Goal: Task Accomplishment & Management: Manage account settings

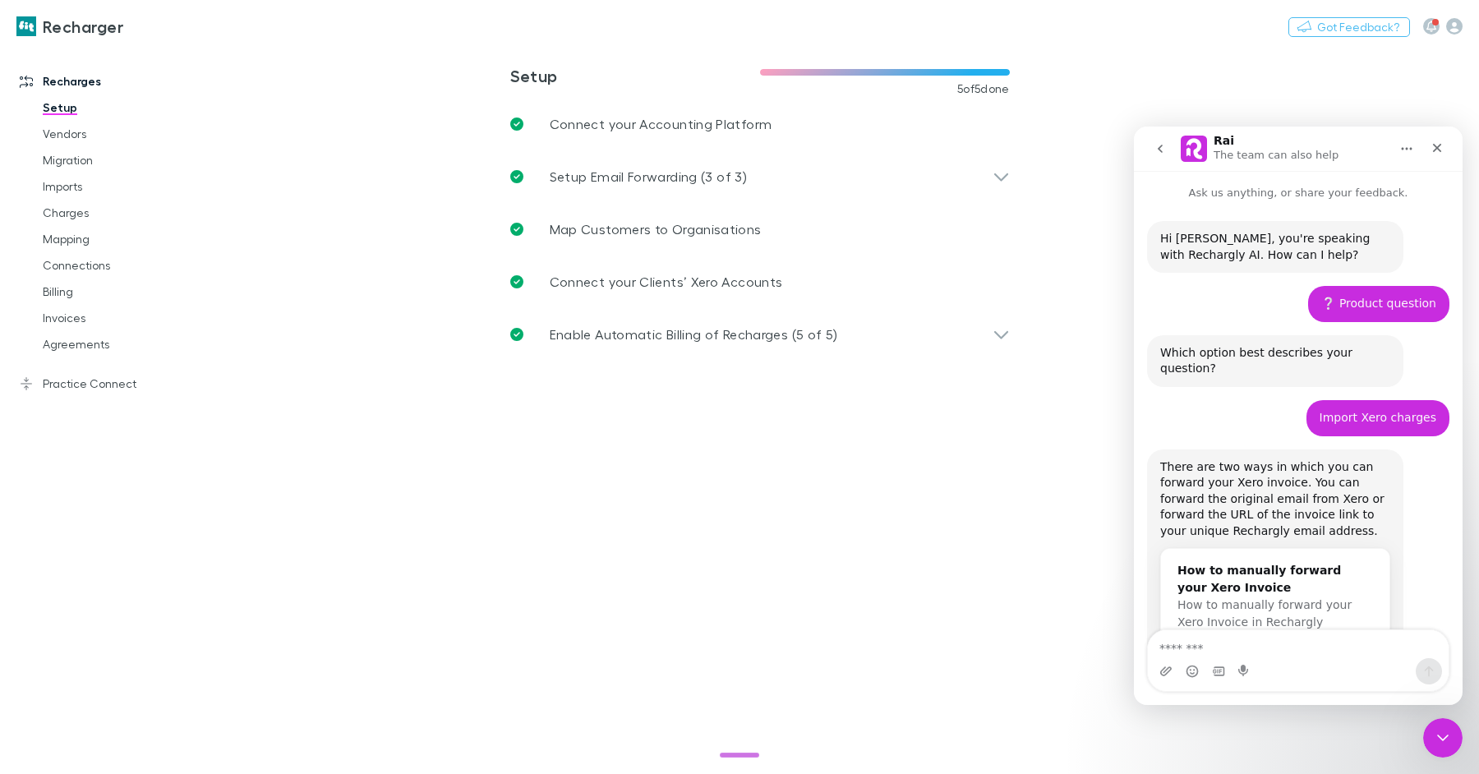
scroll to position [166, 0]
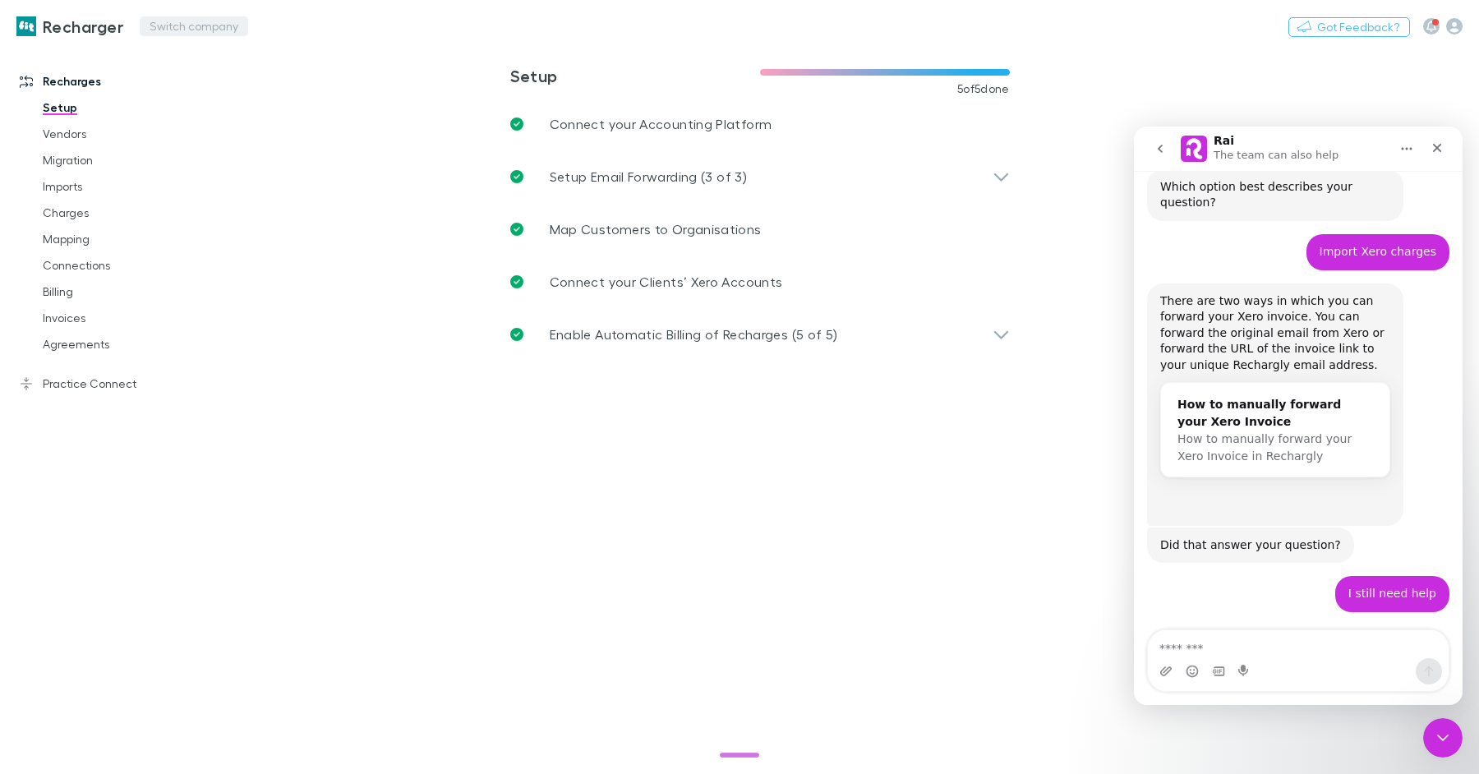
click at [177, 30] on button "Switch company" at bounding box center [194, 26] width 108 height 20
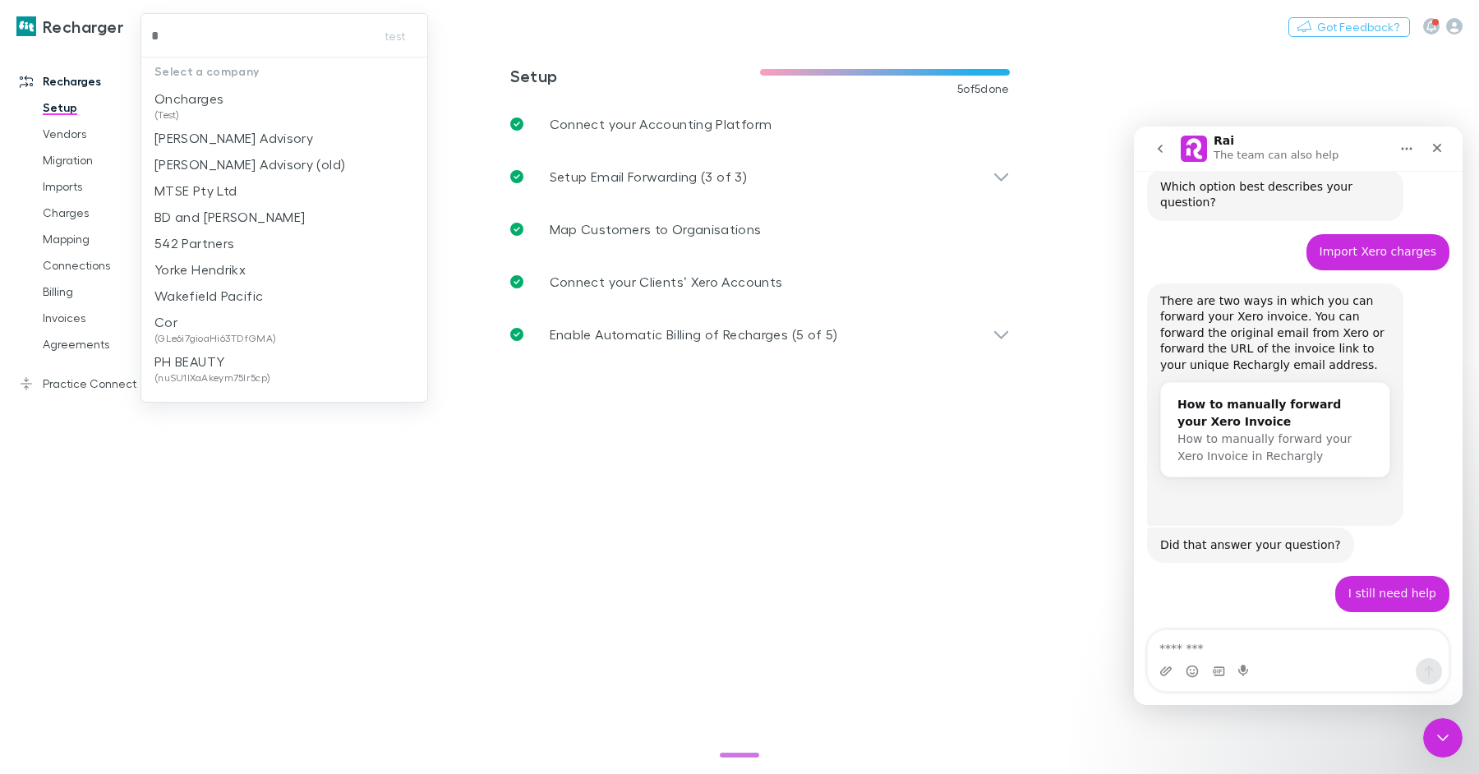
type input "**"
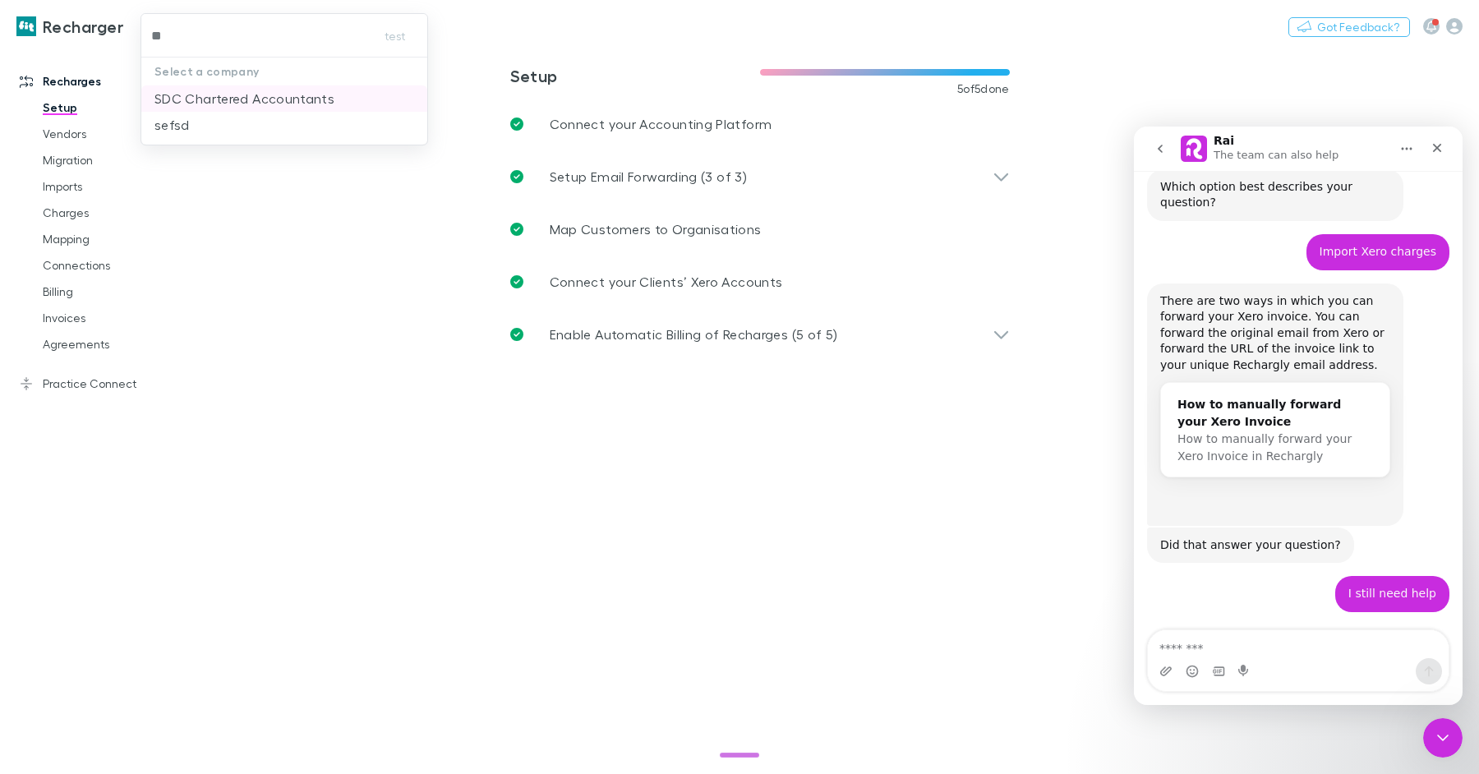
click at [219, 99] on p "SDC Chartered Accountants" at bounding box center [244, 99] width 180 height 20
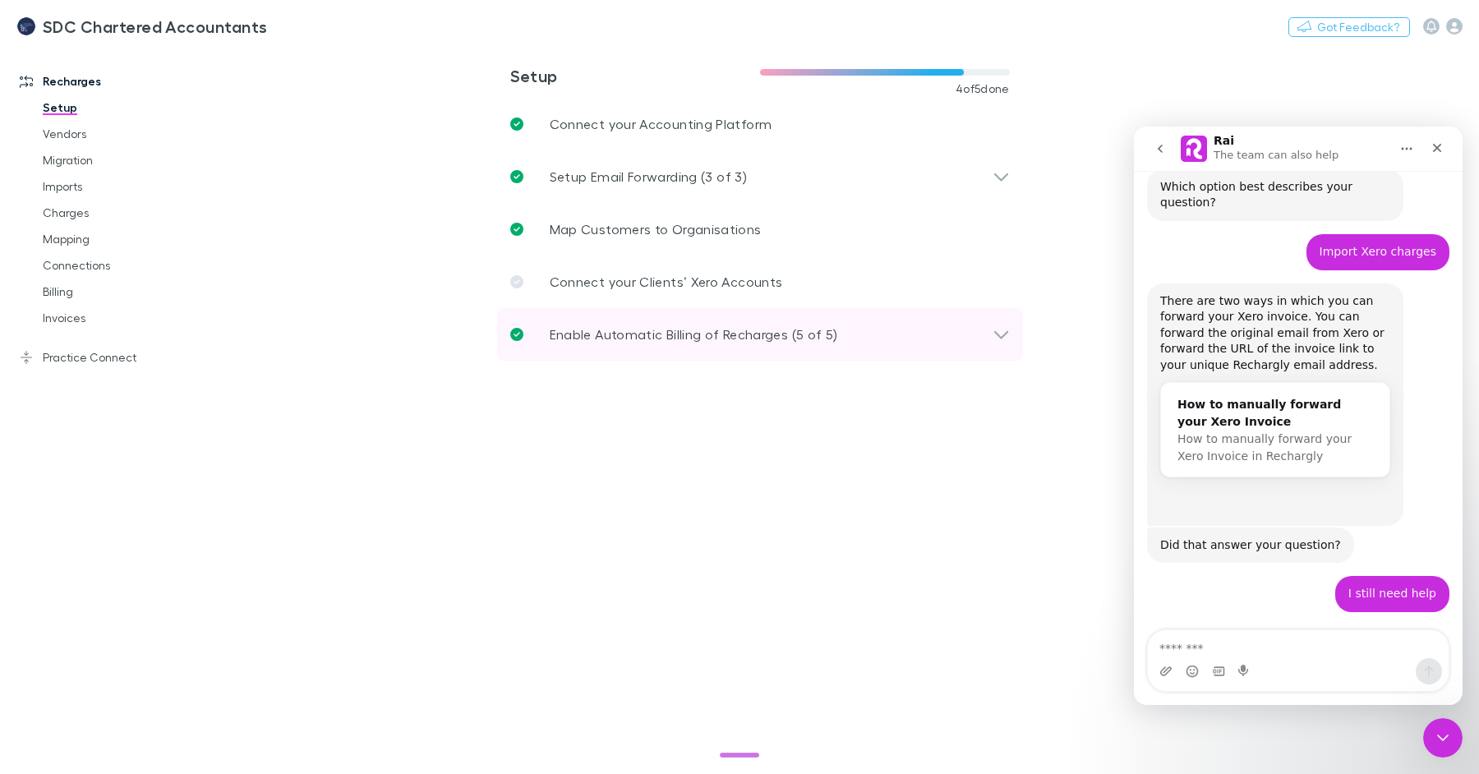
click at [640, 318] on div "Enable Automatic Billing of Recharges (5 of 5)" at bounding box center [760, 334] width 526 height 53
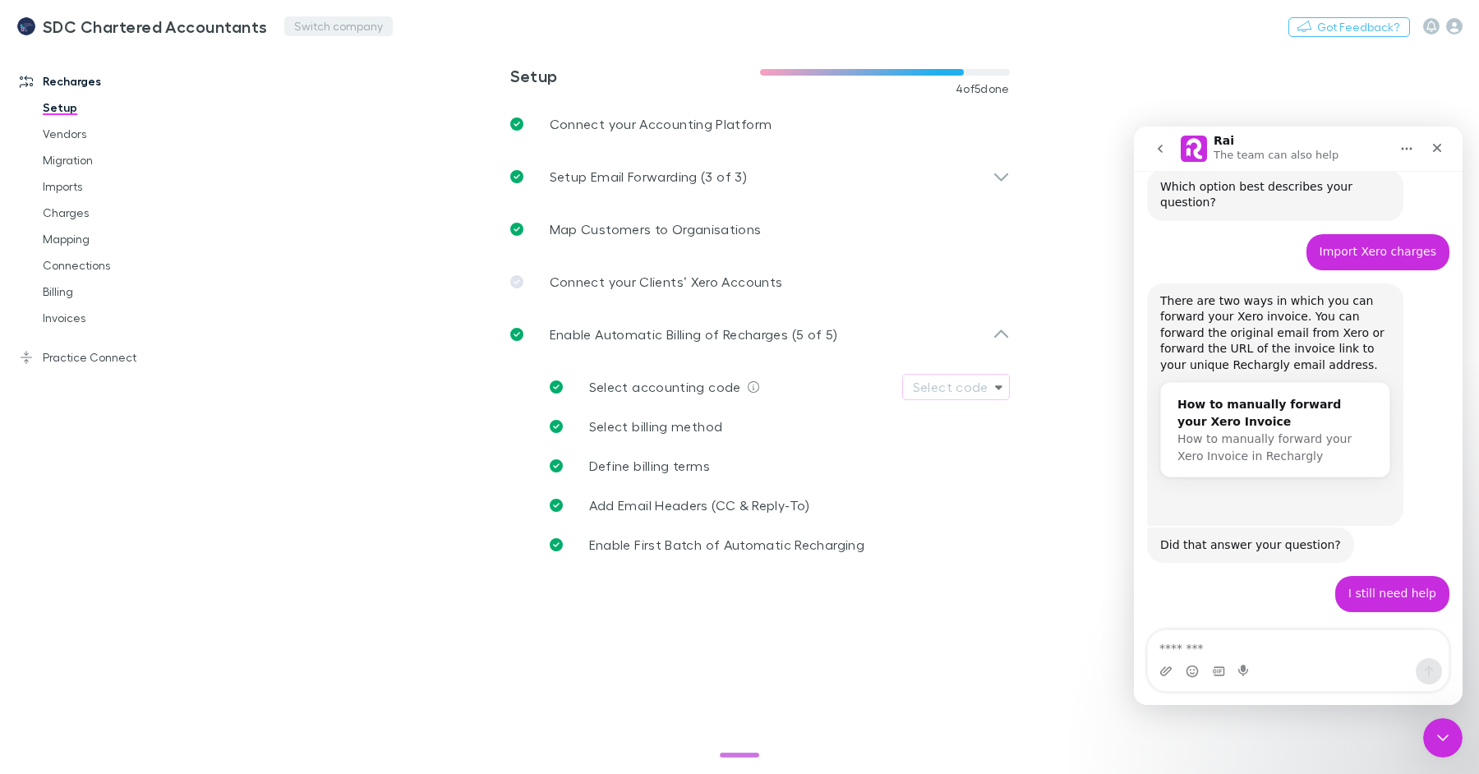
click at [290, 36] on div "SDC Chartered Accountants Switch company Nothing Got Feedback?" at bounding box center [739, 26] width 1479 height 53
click at [297, 30] on button "Switch company" at bounding box center [338, 26] width 108 height 20
type input "****"
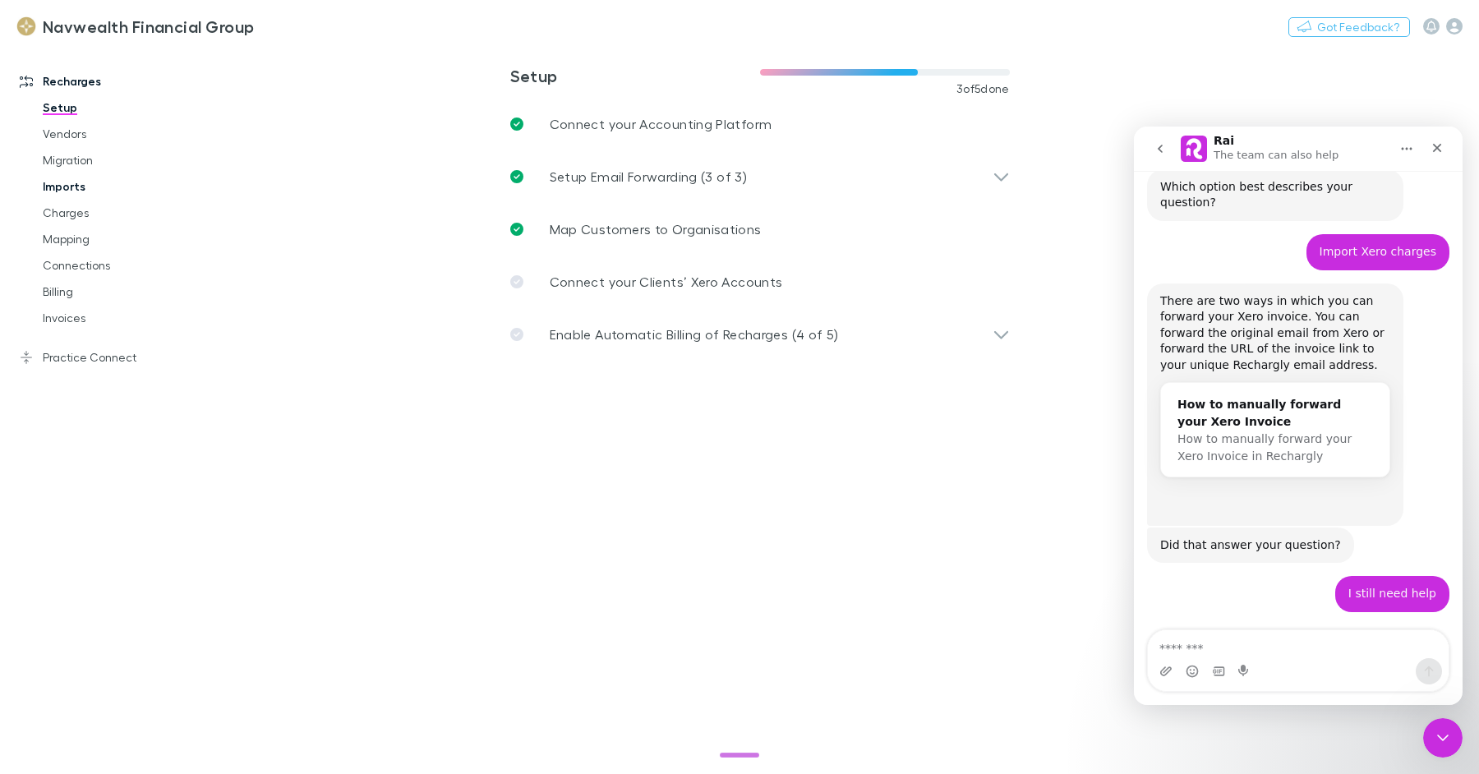
click at [85, 186] on link "Imports" at bounding box center [117, 186] width 182 height 26
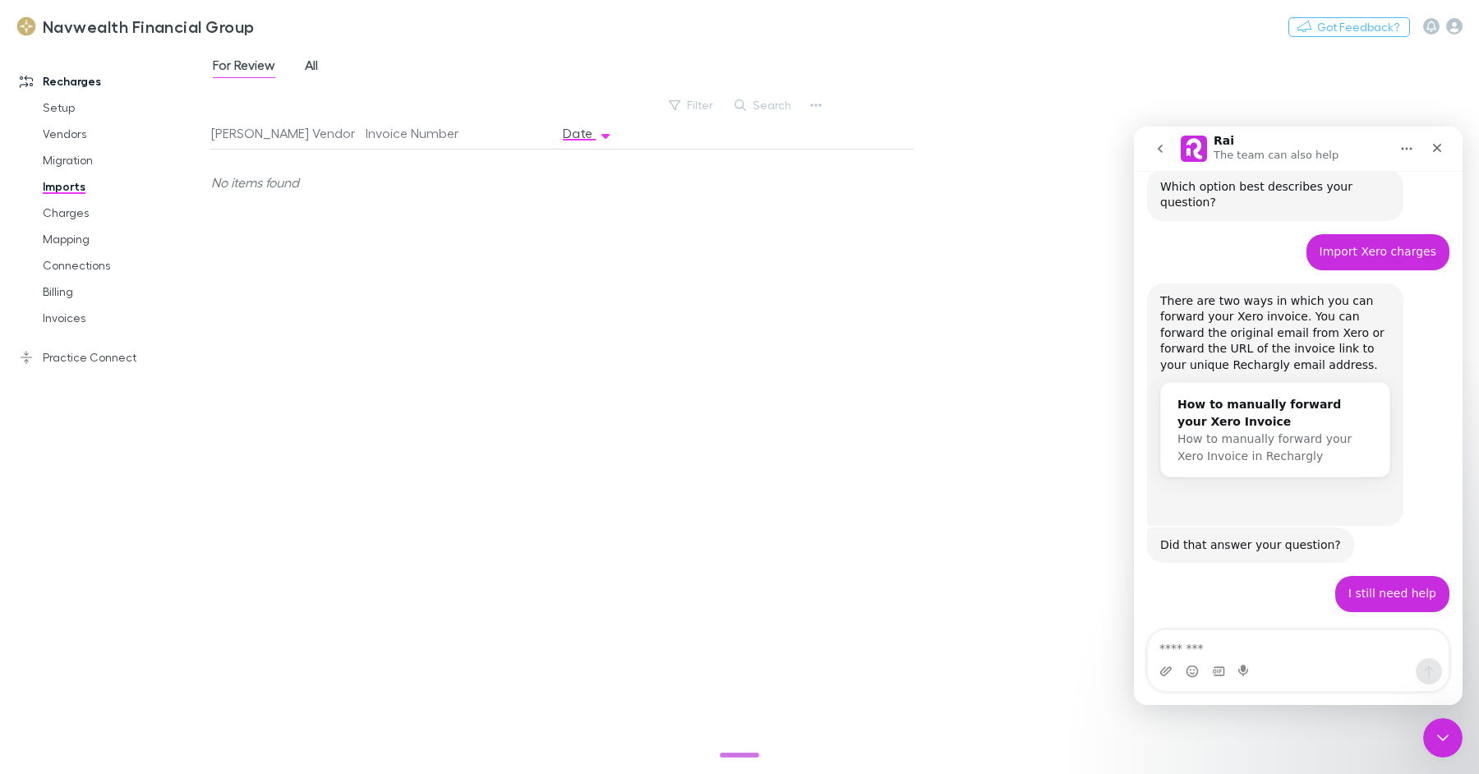
click at [307, 54] on link "All" at bounding box center [311, 67] width 16 height 26
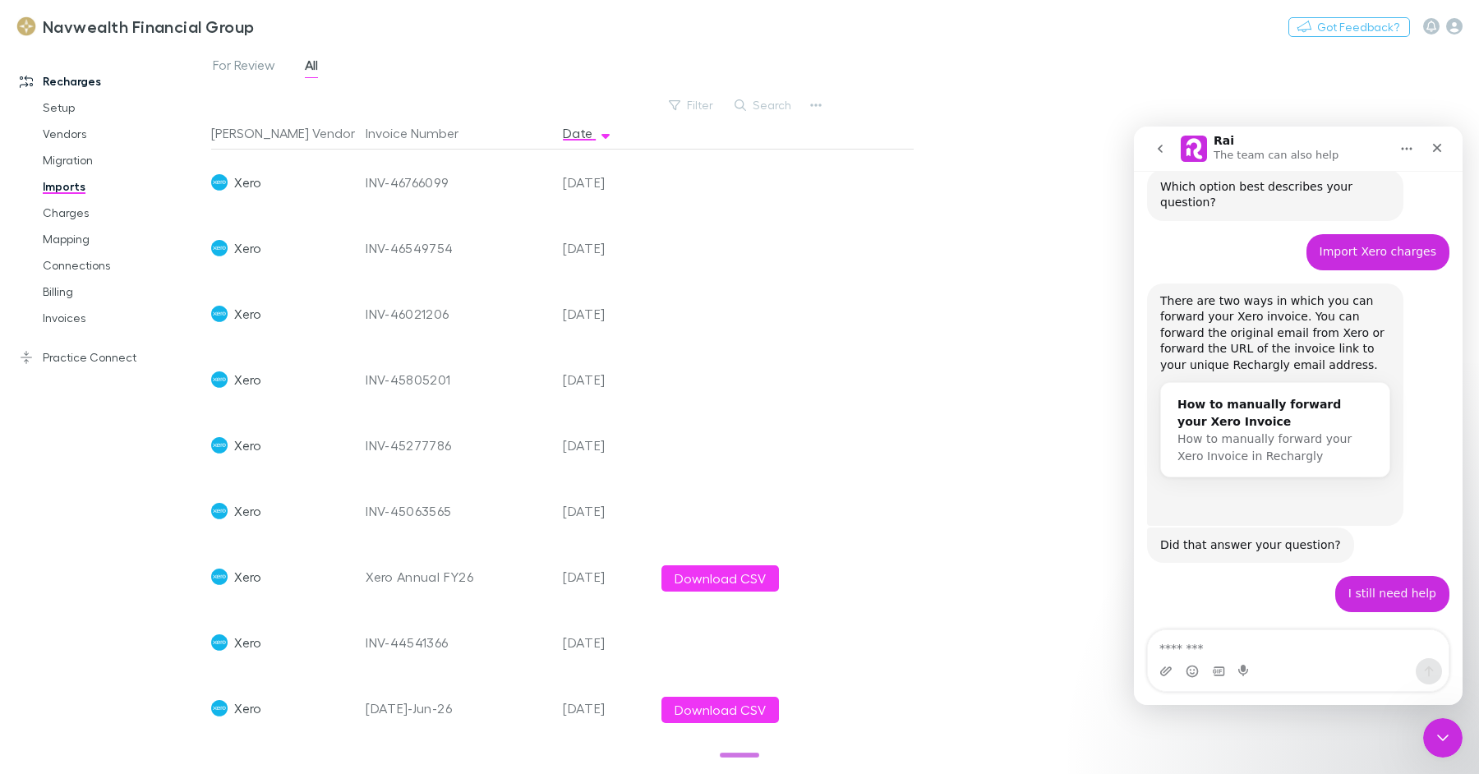
drag, startPoint x: 76, startPoint y: 237, endPoint x: 168, endPoint y: 177, distance: 109.8
click at [76, 237] on link "Mapping" at bounding box center [117, 239] width 182 height 26
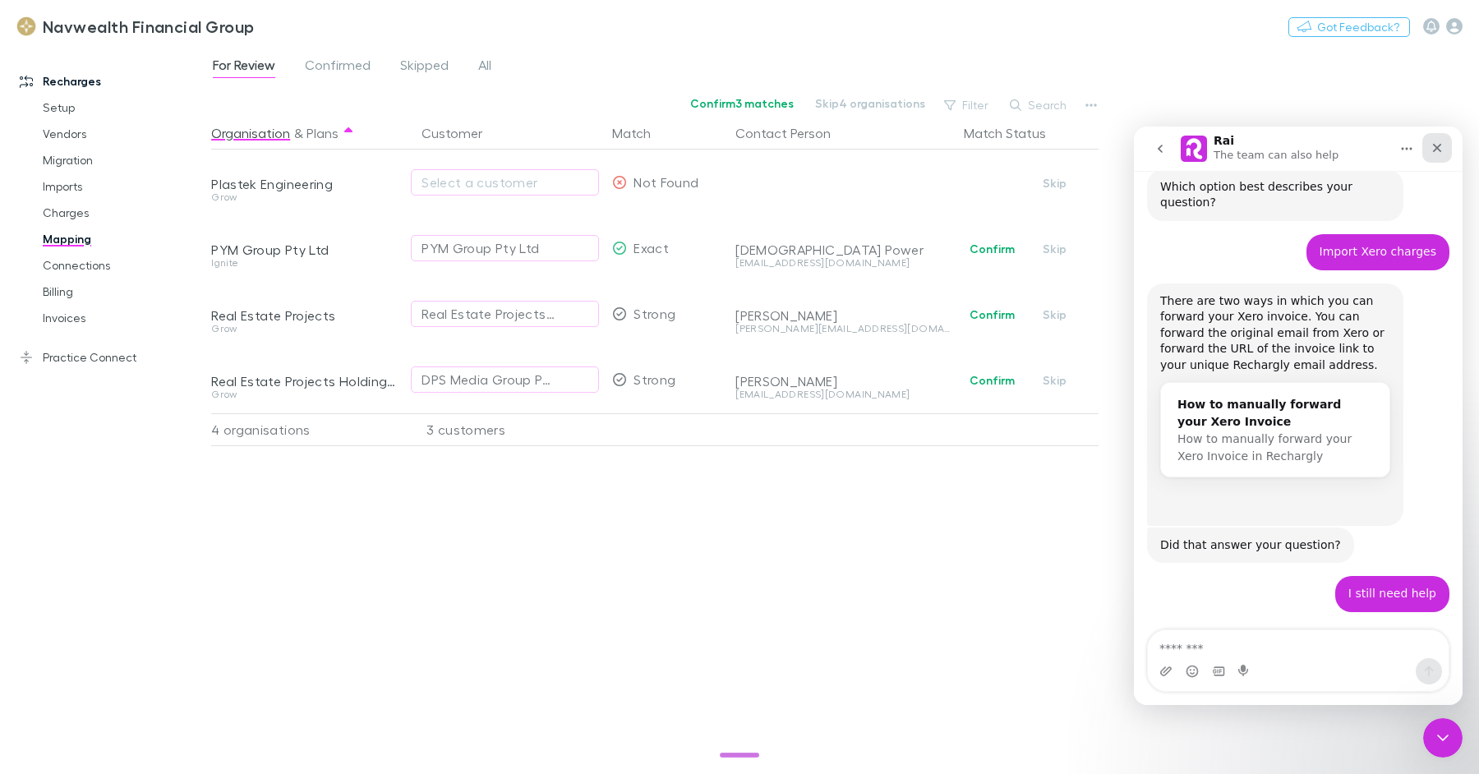
click at [1429, 138] on div "Close" at bounding box center [1437, 148] width 30 height 30
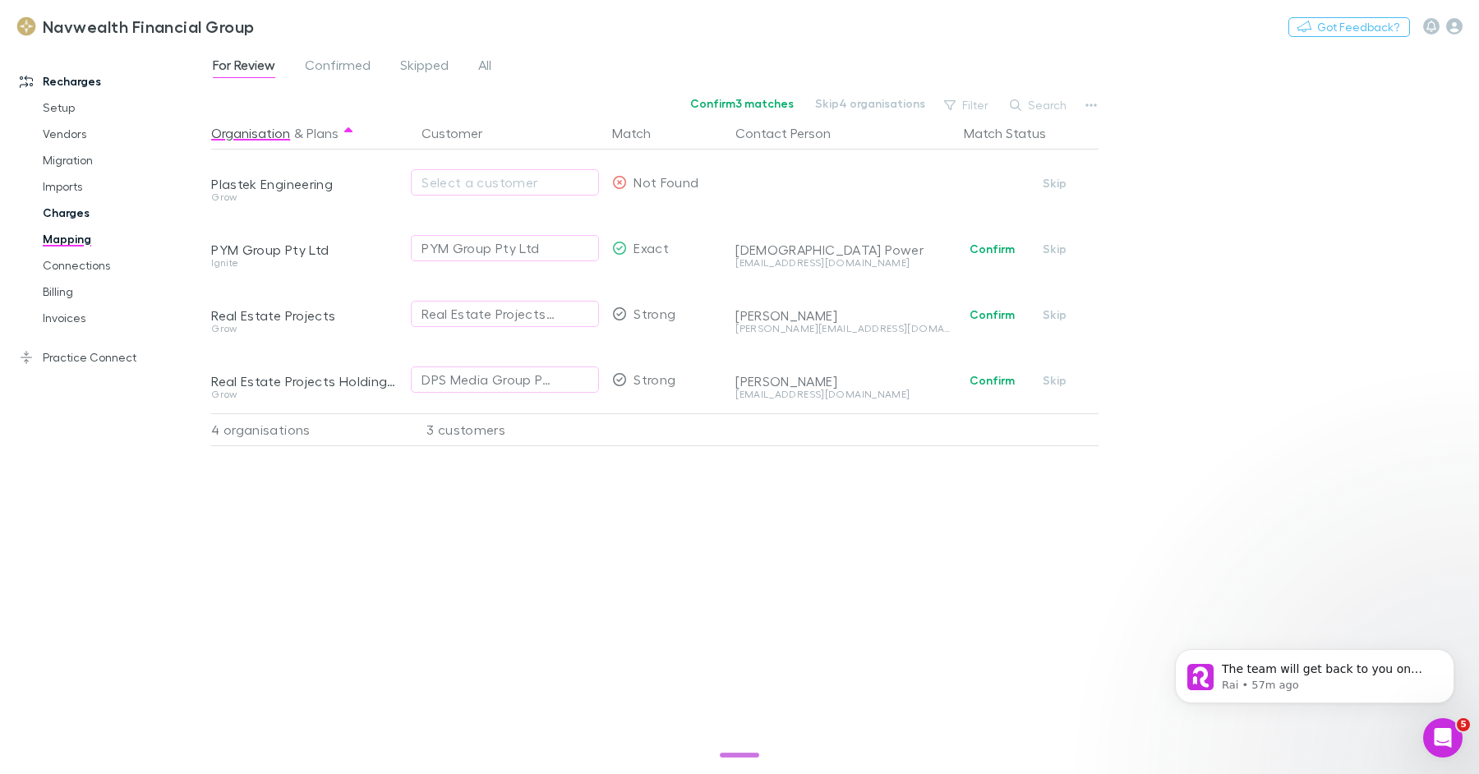
scroll to position [166, 0]
click at [45, 214] on link "Charges" at bounding box center [117, 213] width 182 height 26
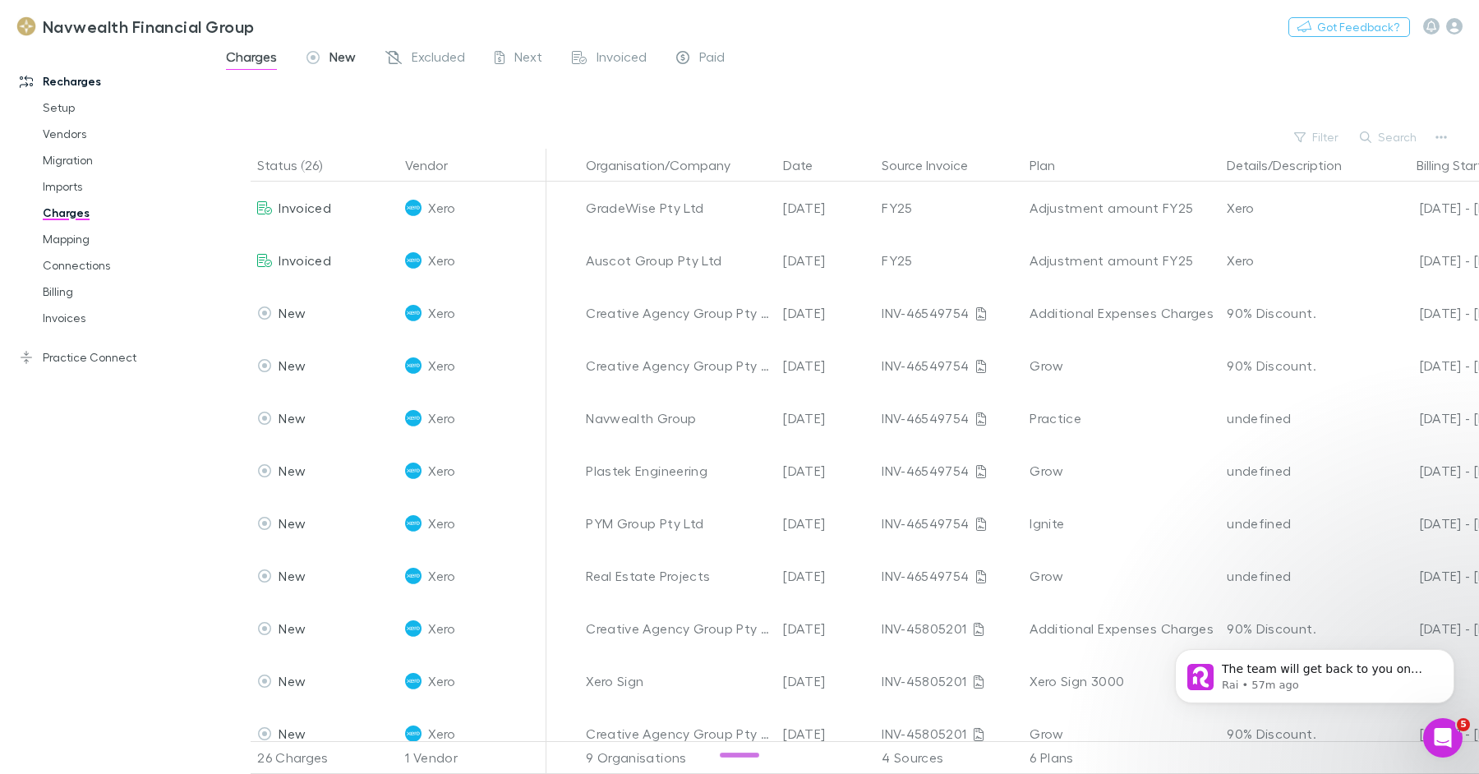
click at [334, 60] on span "New" at bounding box center [342, 58] width 26 height 21
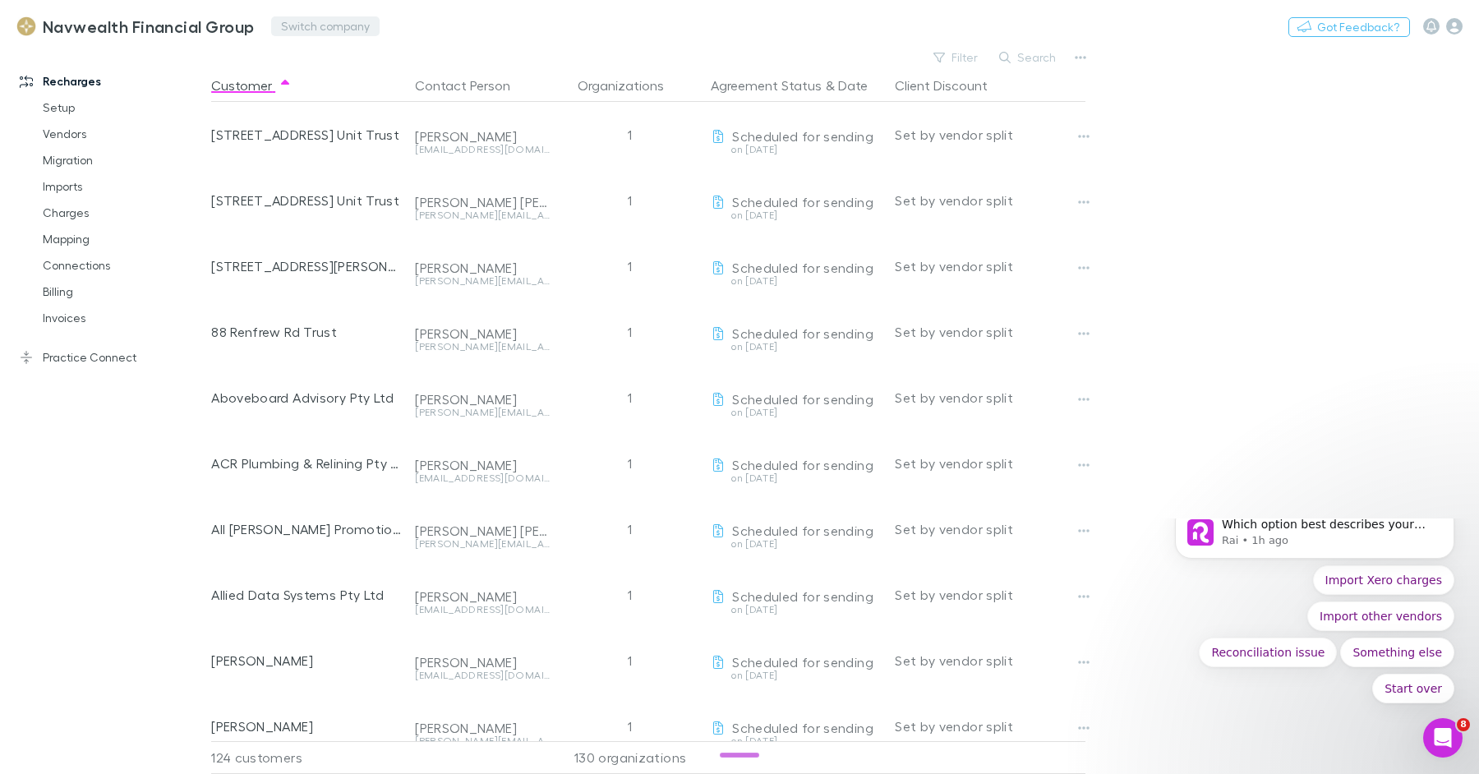
click at [321, 27] on button "Switch company" at bounding box center [325, 26] width 108 height 20
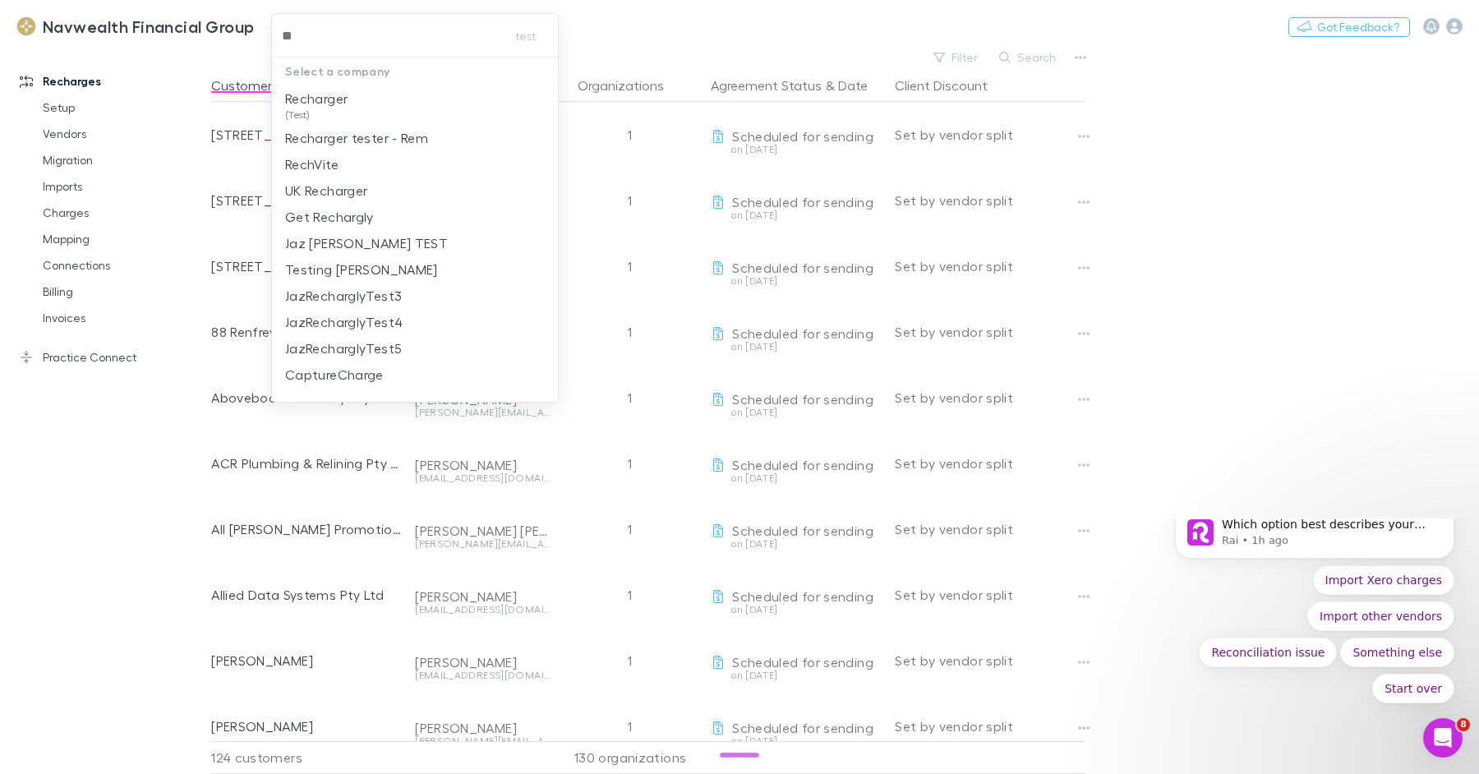
type input "***"
click at [347, 93] on p "Recharger" at bounding box center [316, 99] width 62 height 20
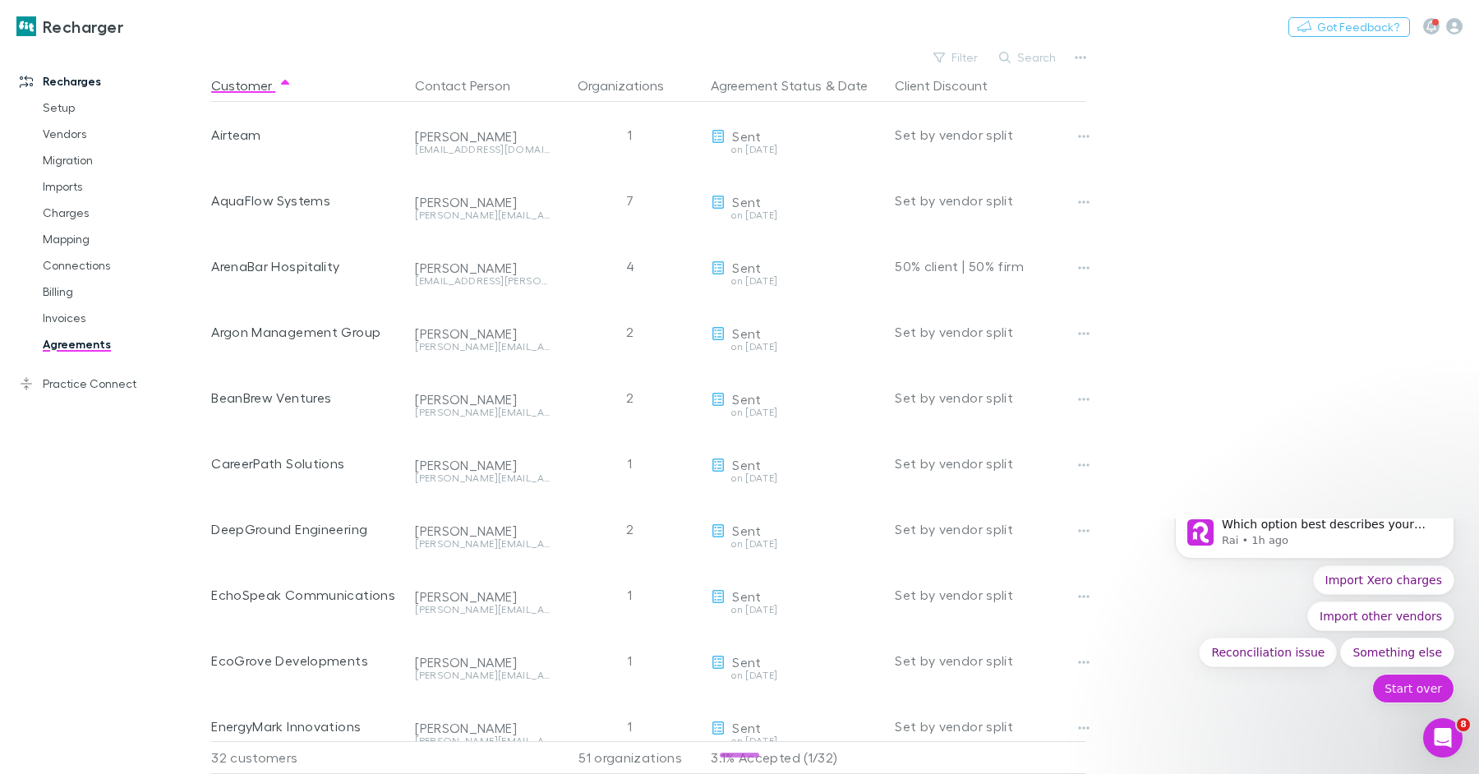
click at [1432, 694] on button "Start over" at bounding box center [1413, 689] width 82 height 30
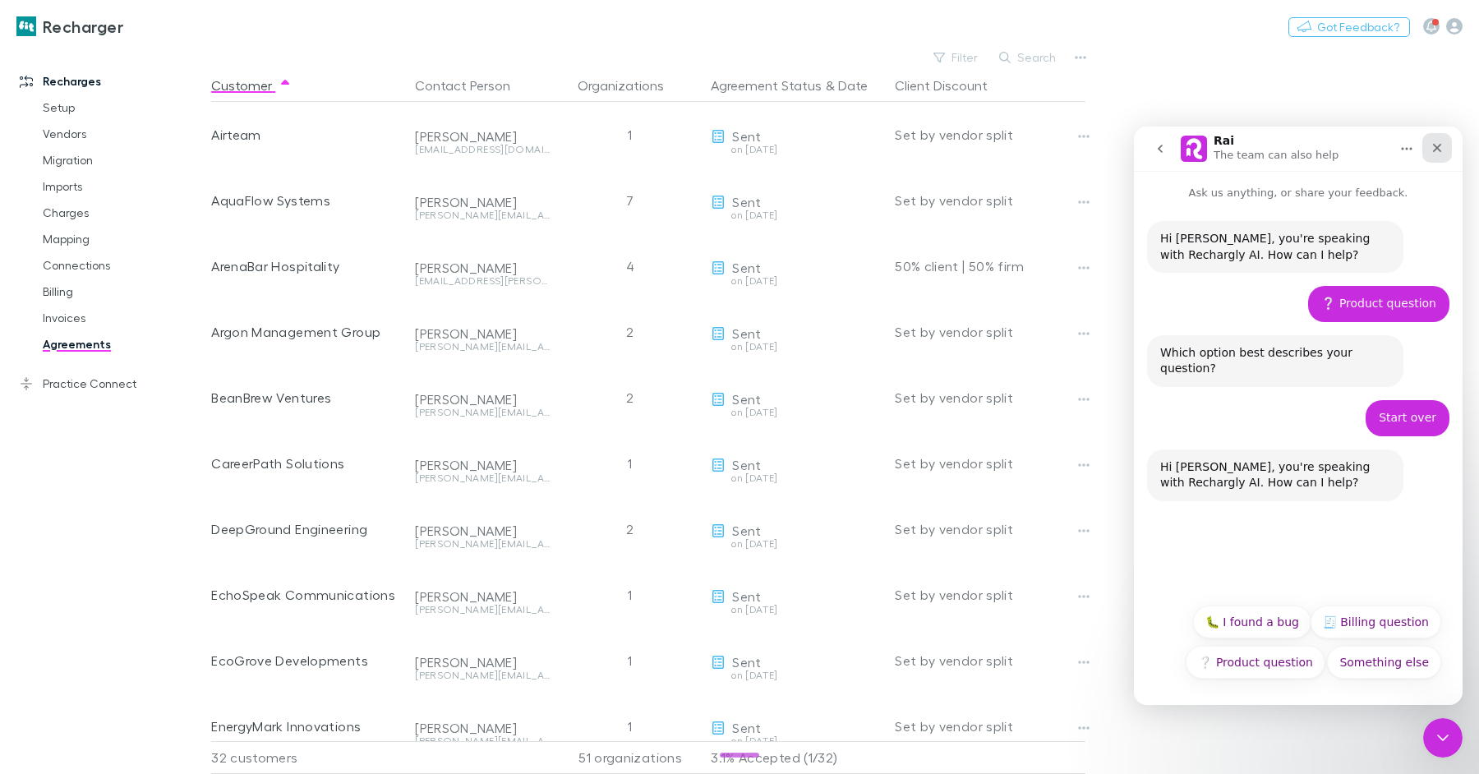
click at [1437, 141] on icon "Close" at bounding box center [1436, 147] width 13 height 13
